Goal: Task Accomplishment & Management: Use online tool/utility

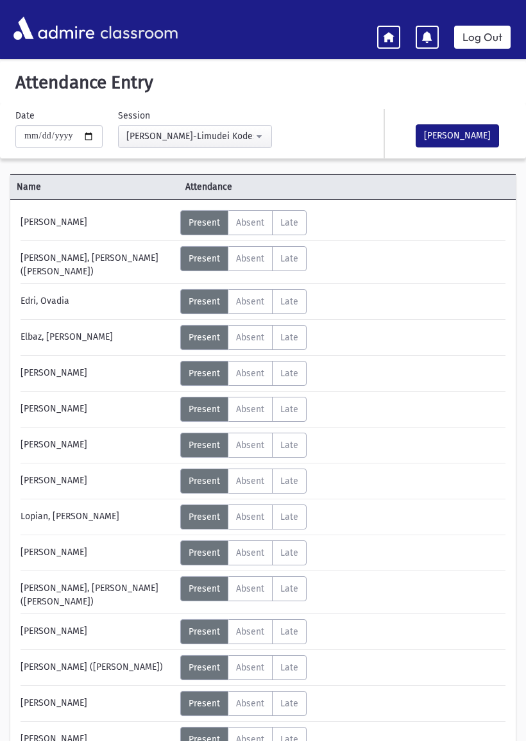
click at [260, 662] on span "Absent" at bounding box center [250, 667] width 28 height 11
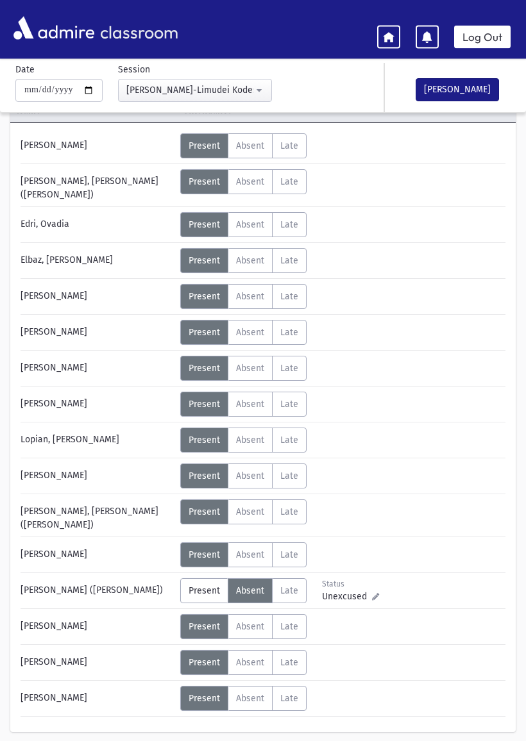
scroll to position [112, 0]
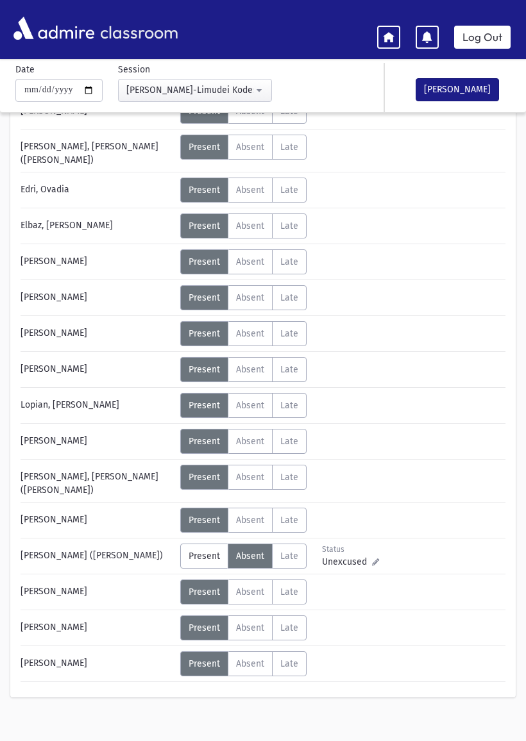
click at [468, 99] on button "[PERSON_NAME]" at bounding box center [456, 89] width 83 height 23
click at [396, 35] on link at bounding box center [388, 37] width 23 height 23
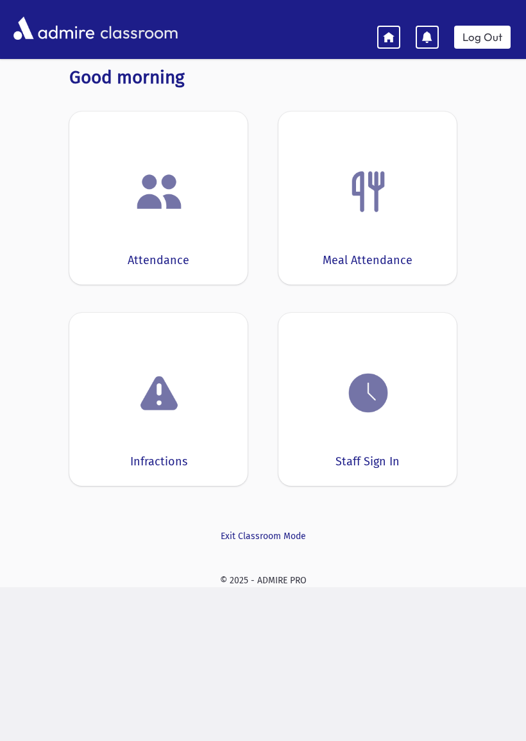
click at [371, 397] on img at bounding box center [368, 393] width 49 height 49
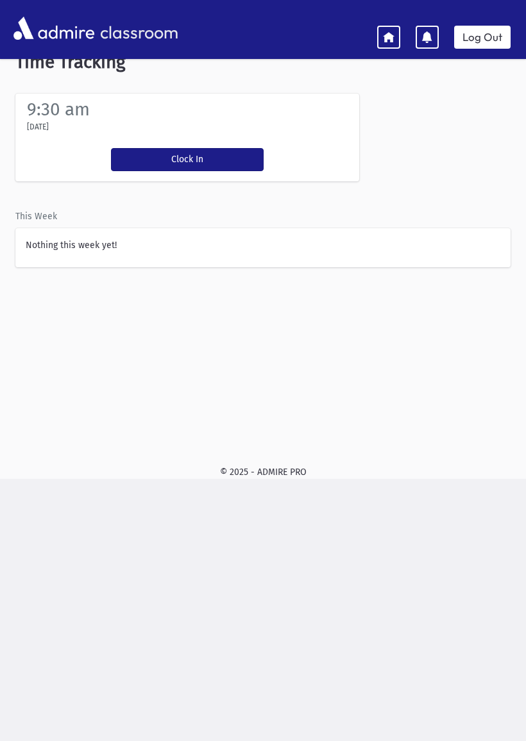
click at [214, 156] on button "Clock In" at bounding box center [187, 159] width 153 height 23
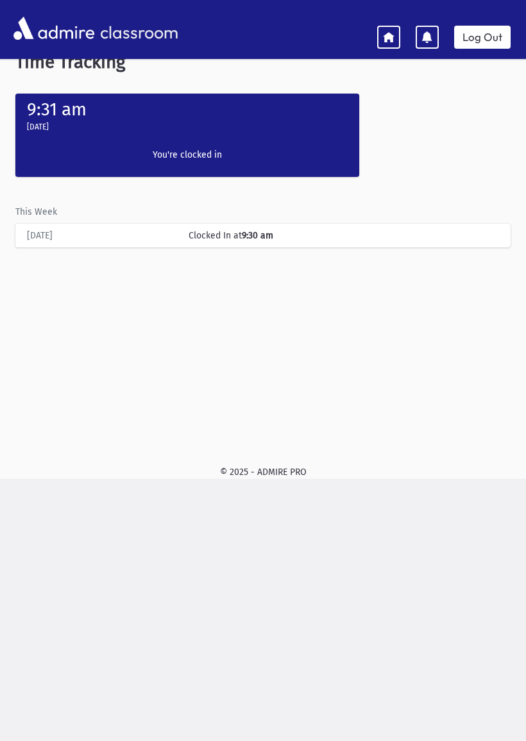
click at [389, 35] on icon at bounding box center [389, 37] width 12 height 12
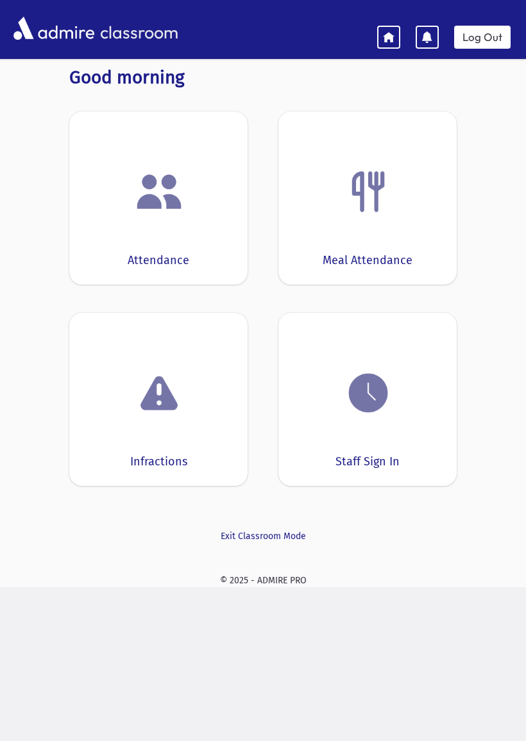
click at [20, 397] on div "Good morning Attendance [GEOGRAPHIC_DATA] Attendance Infractions Staff Sign In …" at bounding box center [263, 304] width 526 height 507
click at [15, 399] on div "Good morning Attendance [GEOGRAPHIC_DATA] Attendance Infractions Staff Sign In …" at bounding box center [263, 304] width 526 height 507
click at [356, 212] on img at bounding box center [368, 191] width 49 height 49
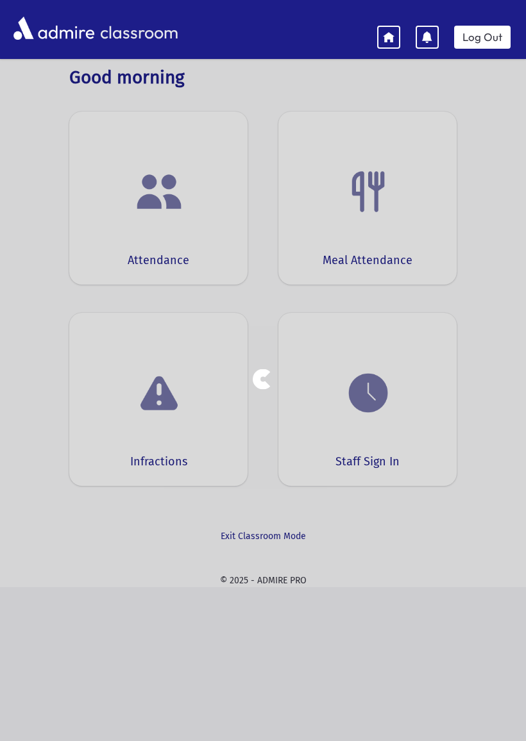
select select "***"
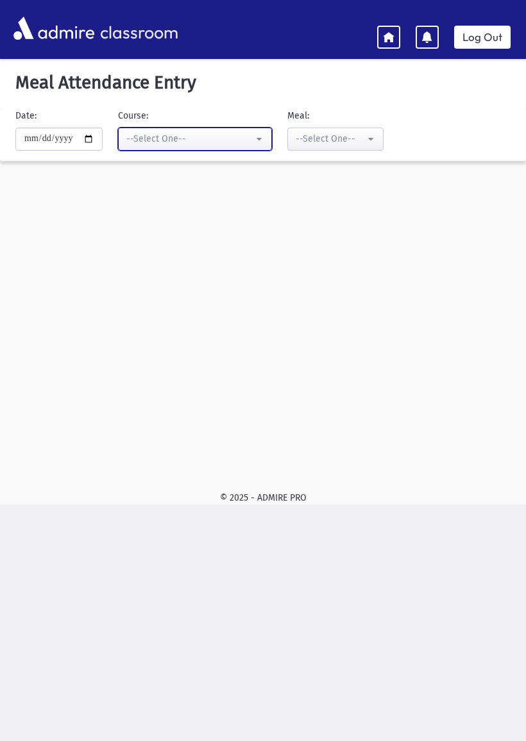
click at [133, 136] on div "--Select One--" at bounding box center [189, 138] width 127 height 13
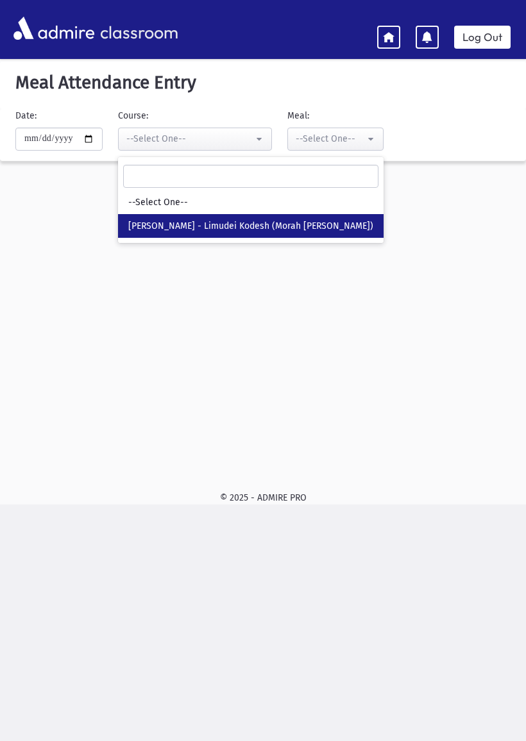
click at [51, 220] on div "**********" at bounding box center [263, 269] width 526 height 414
